Goal: Information Seeking & Learning: Learn about a topic

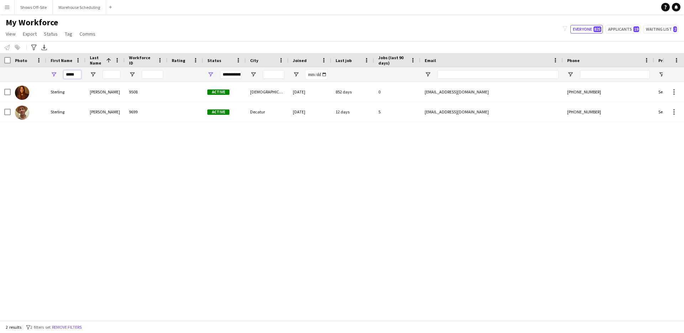
drag, startPoint x: 76, startPoint y: 77, endPoint x: 61, endPoint y: 77, distance: 15.3
click at [61, 77] on div "*****" at bounding box center [65, 74] width 39 height 14
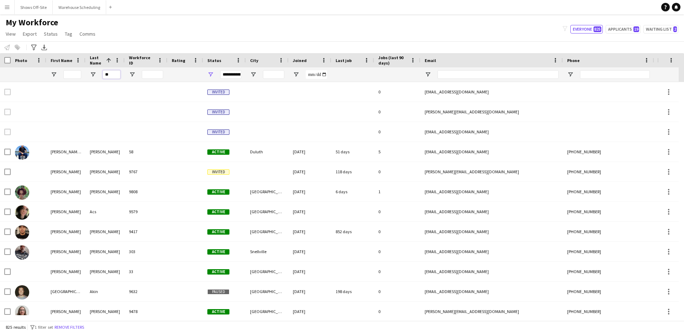
type input "*"
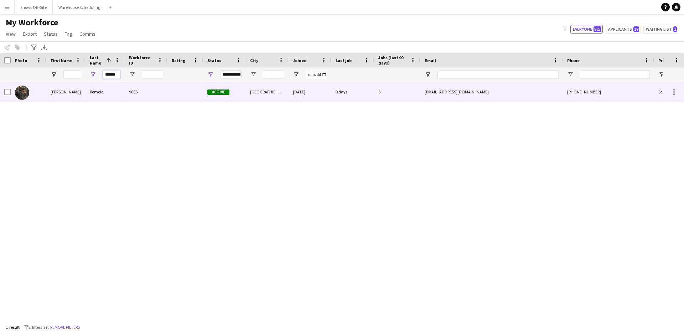
type input "******"
click at [61, 97] on div "[PERSON_NAME]" at bounding box center [65, 92] width 39 height 20
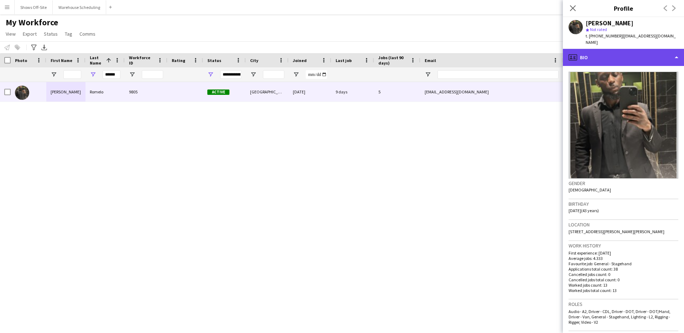
click at [657, 58] on div "profile Bio" at bounding box center [623, 57] width 121 height 17
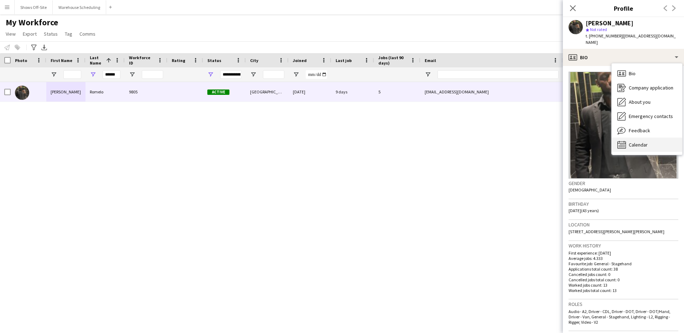
click at [647, 141] on span "Calendar" at bounding box center [638, 144] width 19 height 6
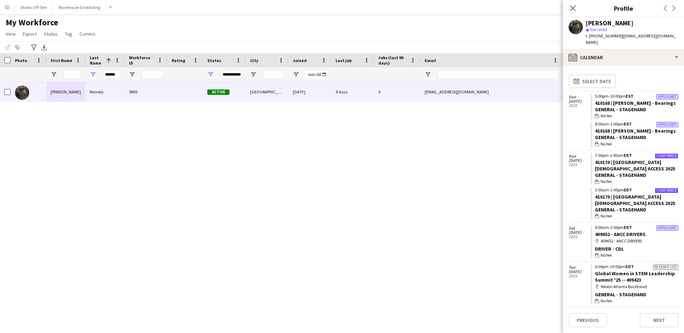
click at [571, 25] on app-user-avatar at bounding box center [576, 27] width 14 height 14
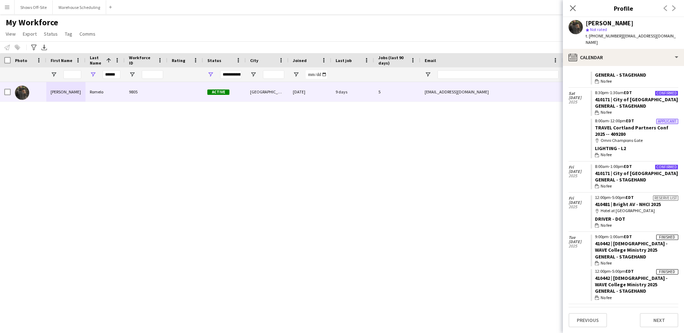
scroll to position [678, 0]
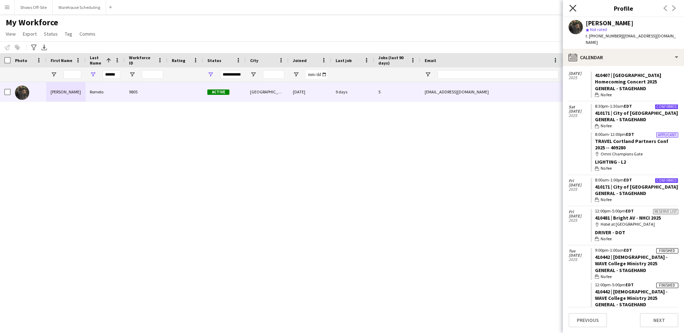
click at [571, 8] on icon "Close pop-in" at bounding box center [572, 8] width 7 height 7
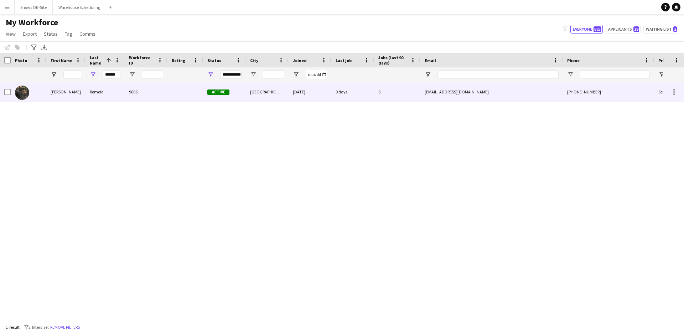
click at [35, 90] on div at bounding box center [29, 92] width 36 height 20
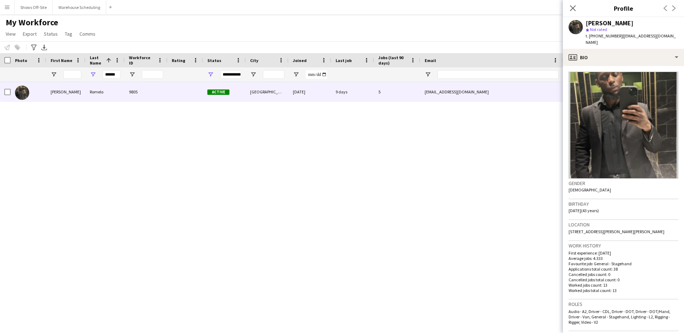
click at [648, 119] on img at bounding box center [624, 125] width 110 height 107
